Goal: Information Seeking & Learning: Find specific fact

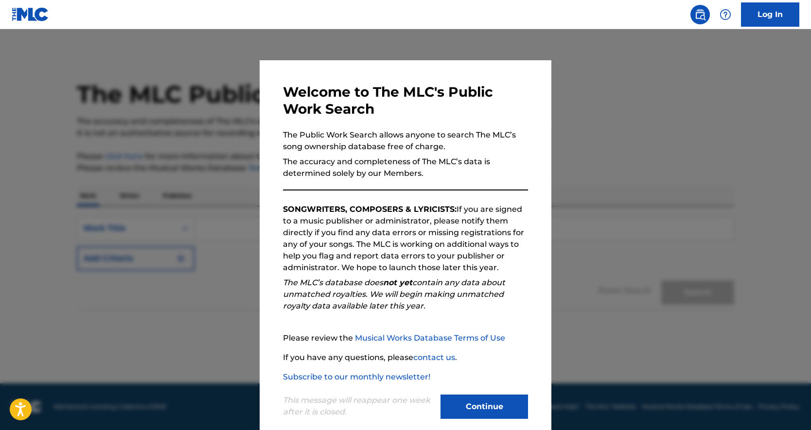
click at [468, 416] on button "Continue" at bounding box center [485, 407] width 88 height 24
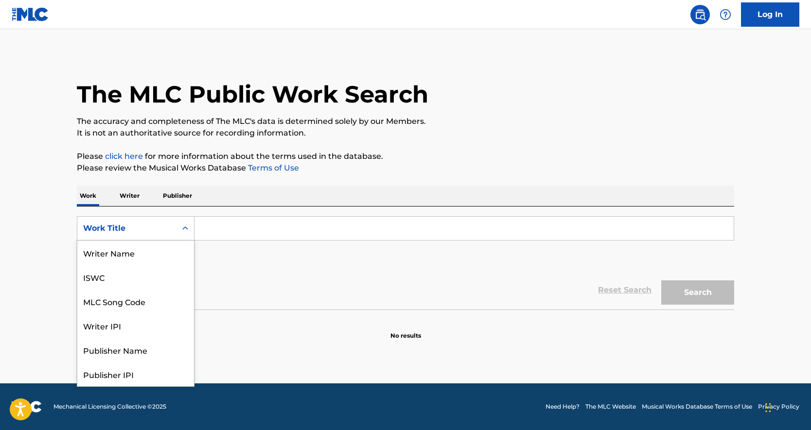
click at [180, 226] on icon "Search Form" at bounding box center [185, 229] width 10 height 10
click at [160, 307] on div "Publisher Name" at bounding box center [135, 301] width 117 height 24
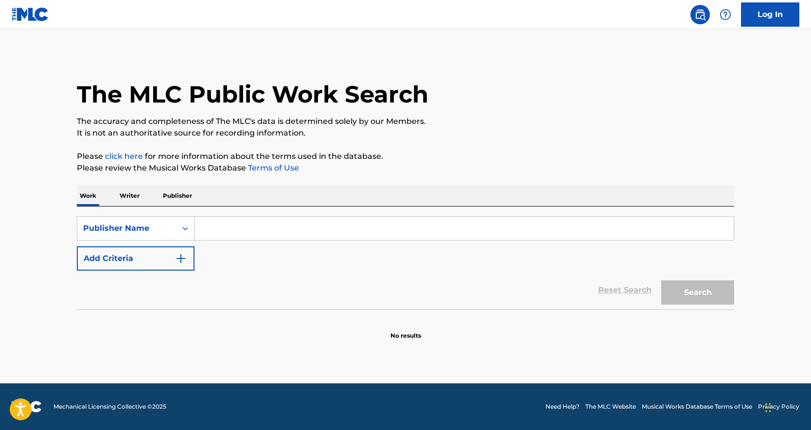
click at [213, 229] on input "Search Form" at bounding box center [464, 228] width 539 height 23
type input "concord"
click at [661, 281] on button "Search" at bounding box center [697, 293] width 73 height 24
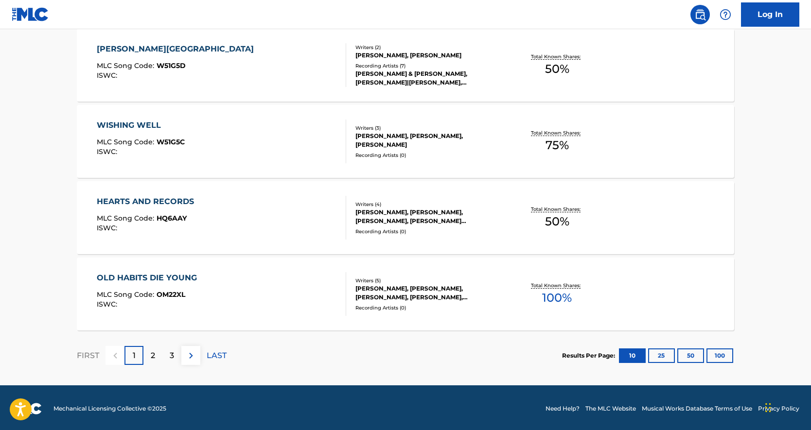
scroll to position [760, 0]
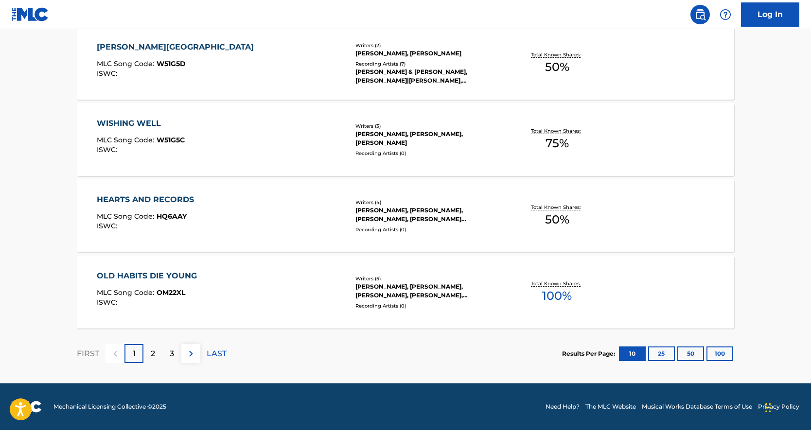
click at [724, 352] on button "100" at bounding box center [720, 354] width 27 height 15
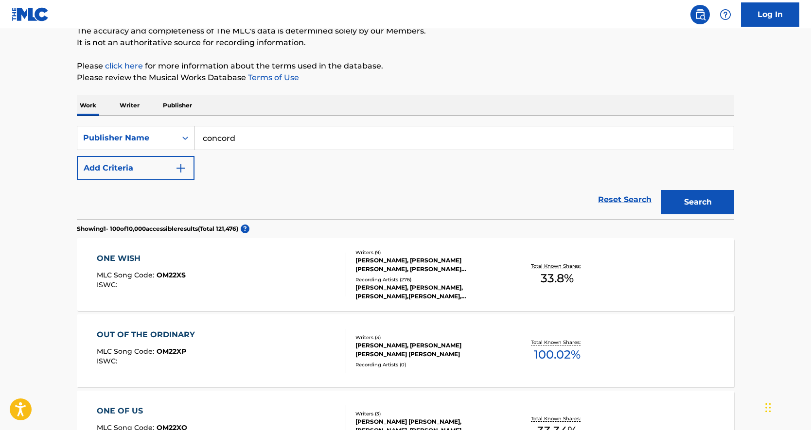
scroll to position [97, 0]
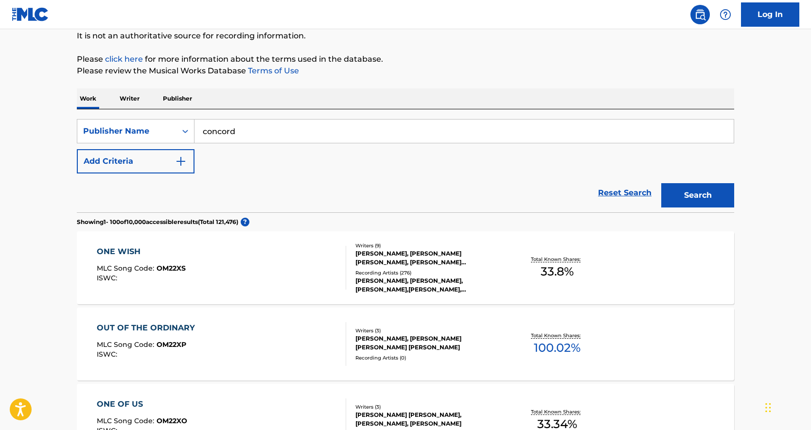
click at [439, 255] on div "[PERSON_NAME], [PERSON_NAME] [PERSON_NAME], [PERSON_NAME] [PERSON_NAME] [PERSON…" at bounding box center [428, 258] width 147 height 18
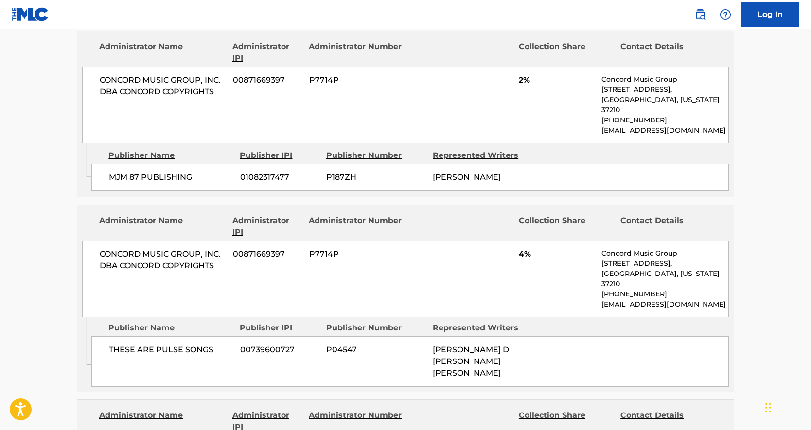
scroll to position [1598, 0]
